Goal: Transaction & Acquisition: Subscribe to service/newsletter

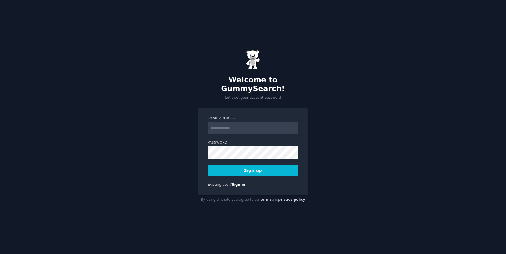
click at [243, 124] on input "Email Address" at bounding box center [252, 128] width 91 height 12
type input "**********"
click at [207, 159] on nordpass-icon at bounding box center [207, 159] width 0 height 0
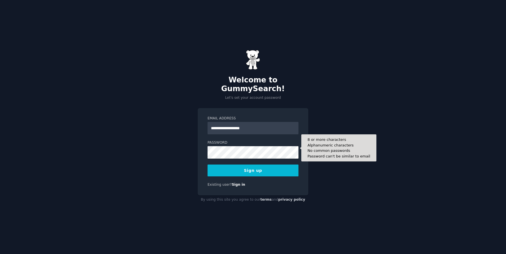
click at [266, 147] on div "8 or more characters Alphanumeric characters No common passwords Password can't…" at bounding box center [252, 152] width 91 height 12
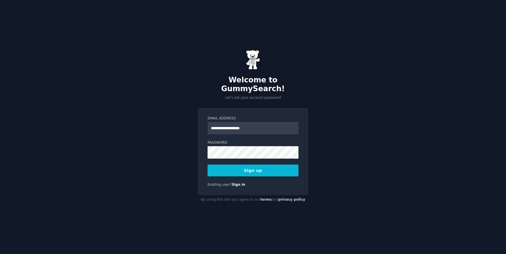
click at [265, 160] on form "**********" at bounding box center [252, 146] width 91 height 60
click at [263, 165] on button "Sign up" at bounding box center [252, 171] width 91 height 12
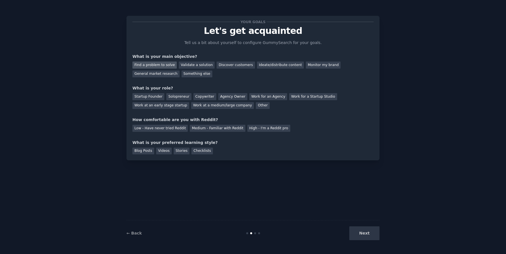
click at [163, 65] on div "Find a problem to solve" at bounding box center [154, 65] width 44 height 7
click at [167, 74] on div "General market research" at bounding box center [155, 74] width 47 height 7
click at [161, 64] on div "Find a problem to solve" at bounding box center [154, 65] width 44 height 7
click at [160, 97] on div "Startup Founder" at bounding box center [148, 96] width 32 height 7
click at [172, 128] on div "Low - Have never tried Reddit" at bounding box center [159, 128] width 55 height 7
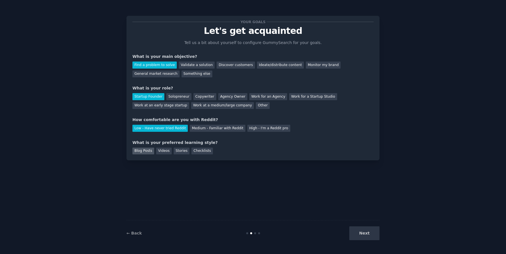
click at [148, 152] on div "Blog Posts" at bounding box center [143, 151] width 22 height 7
click at [363, 233] on button "Next" at bounding box center [364, 233] width 30 height 14
